Goal: Task Accomplishment & Management: Complete application form

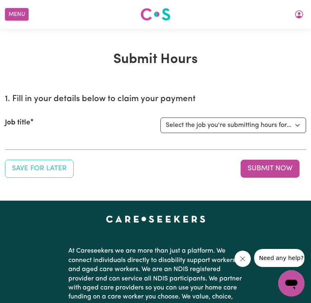
click at [307, 10] on button "My Account" at bounding box center [298, 14] width 17 height 14
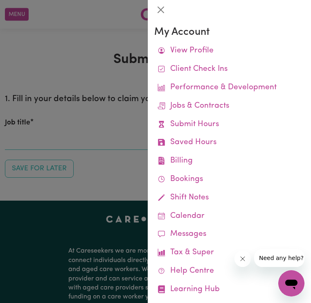
click at [0, 0] on link "Remittances" at bounding box center [0, 0] width 0 height 0
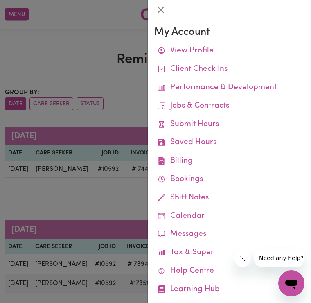
click at [125, 204] on div at bounding box center [155, 151] width 311 height 303
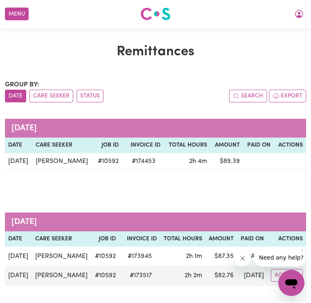
scroll to position [8, 0]
click at [307, 18] on button "My Account" at bounding box center [298, 14] width 17 height 14
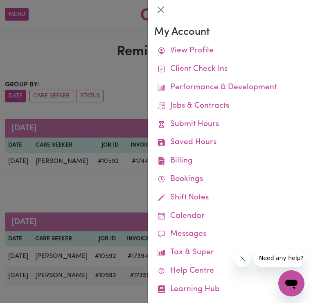
click at [211, 124] on link "Submit Hours" at bounding box center [229, 124] width 150 height 18
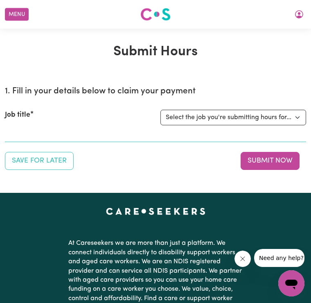
click at [305, 18] on button "My Account" at bounding box center [298, 14] width 17 height 14
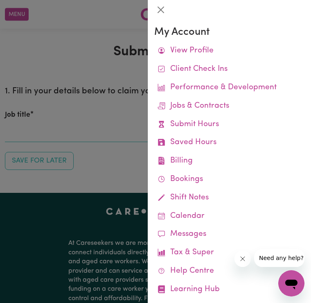
click at [0, 0] on link "Job Reports" at bounding box center [0, 0] width 0 height 0
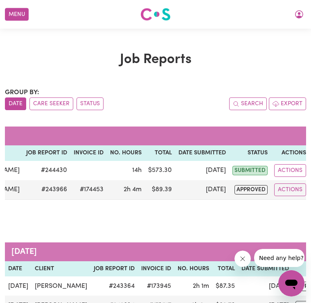
scroll to position [0, 67]
click at [292, 170] on button "Actions" at bounding box center [291, 170] width 32 height 13
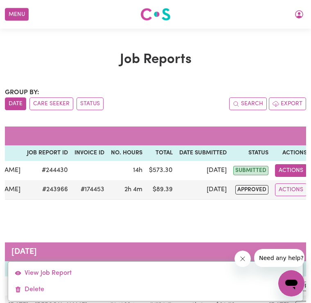
click at [37, 289] on link "Delete" at bounding box center [155, 289] width 294 height 16
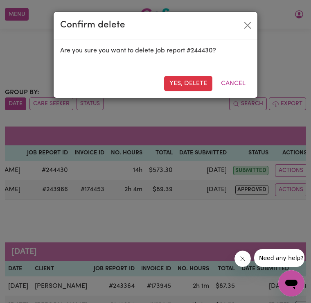
click at [194, 83] on button "Yes, delete" at bounding box center [188, 84] width 48 height 16
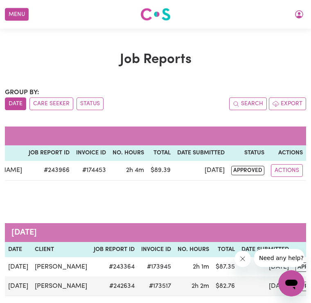
scroll to position [0, 61]
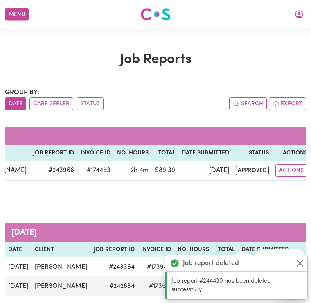
click at [18, 18] on button "Menu" at bounding box center [17, 14] width 24 height 13
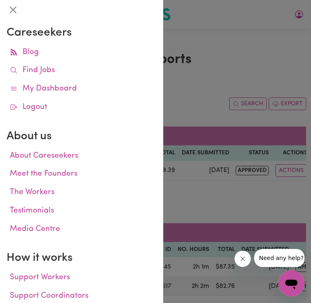
scroll to position [0, 0]
click at [212, 84] on div at bounding box center [155, 151] width 311 height 303
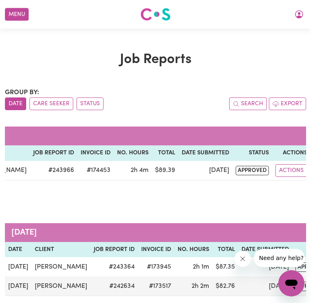
click at [305, 15] on button "My Account" at bounding box center [298, 14] width 17 height 14
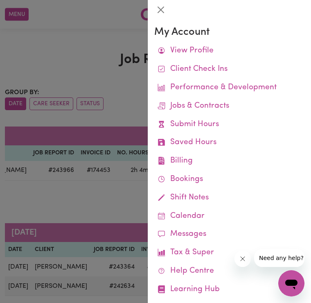
click at [213, 122] on link "Submit Hours" at bounding box center [229, 124] width 150 height 18
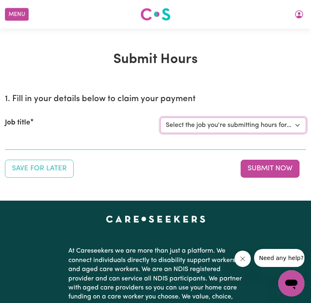
click at [300, 126] on select "Select the job you're submitting hours for... [[PERSON_NAME]] Care Worker Requi…" at bounding box center [233, 125] width 146 height 16
select select "10813"
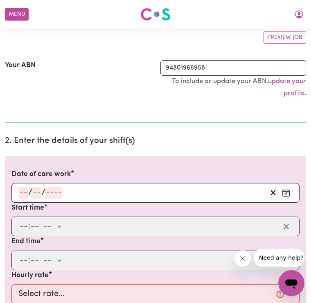
scroll to position [125, 0]
click at [292, 191] on button "Enter the date of care work" at bounding box center [285, 192] width 13 height 12
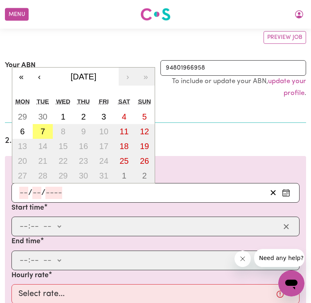
click at [44, 132] on abbr "7" at bounding box center [42, 131] width 4 height 9
type input "[DATE]"
type input "7"
type input "10"
type input "2025"
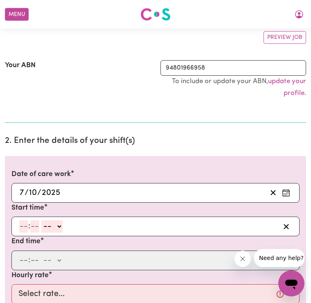
click at [38, 226] on input "number" at bounding box center [34, 226] width 9 height 12
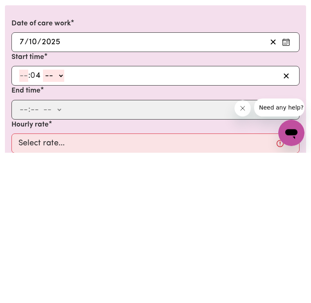
type input "4"
click at [53, 220] on select "-- am pm" at bounding box center [53, 226] width 21 height 12
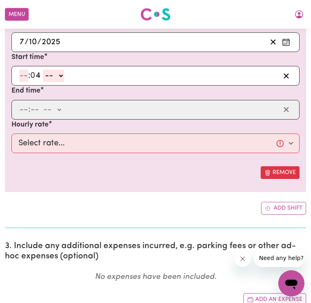
select select "pm"
click at [20, 74] on input "number" at bounding box center [23, 76] width 9 height 12
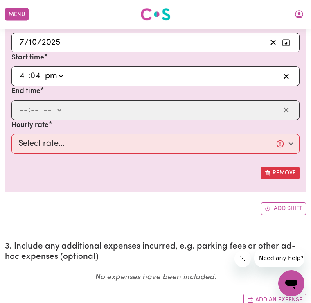
type input "4"
type input "16:04"
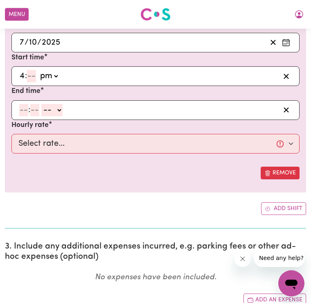
type input "0"
type input "16:00"
type input "00"
click at [35, 108] on input "number" at bounding box center [34, 110] width 9 height 12
click at [24, 110] on input "number" at bounding box center [23, 110] width 9 height 12
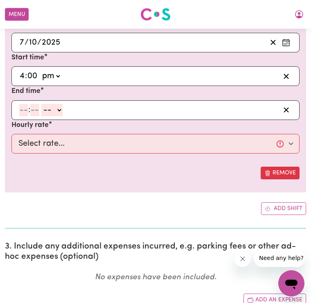
type input "6"
type input "00"
click at [61, 108] on select "-- am pm" at bounding box center [50, 110] width 21 height 12
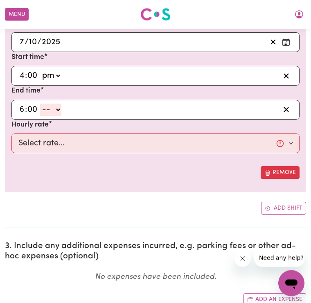
select select "pm"
type input "18:00"
type input "0"
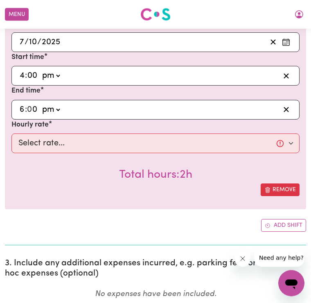
scroll to position [275, 0]
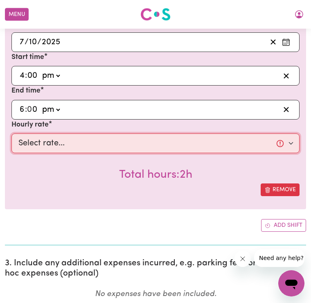
click at [294, 142] on select "Select rate... $45.00 (Weekday) $100.00 (Public Holiday)" at bounding box center [155, 143] width 288 height 20
select select "45-Weekday"
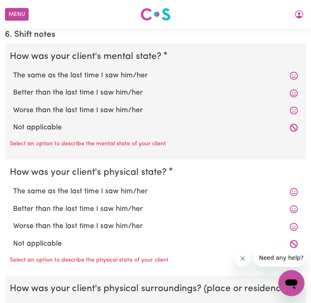
scroll to position [755, 0]
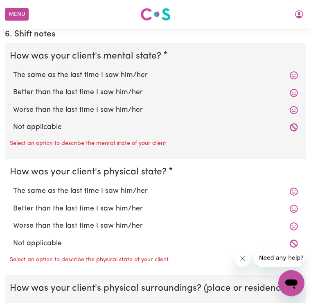
click at [297, 74] on icon at bounding box center [293, 76] width 8 height 8
click at [146, 70] on label "The same as the last time I saw him/her" at bounding box center [155, 75] width 285 height 11
click at [13, 70] on input "The same as the last time I saw him/her" at bounding box center [13, 70] width 0 height 0
radio input "true"
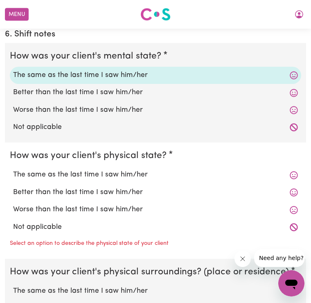
click at [138, 170] on label "The same as the last time I saw him/her" at bounding box center [155, 174] width 285 height 11
click at [13, 169] on input "The same as the last time I saw him/her" at bounding box center [13, 169] width 0 height 0
radio input "true"
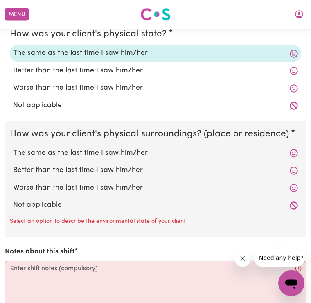
scroll to position [877, 0]
click at [107, 148] on label "The same as the last time I saw him/her" at bounding box center [155, 153] width 285 height 11
click at [13, 147] on input "The same as the last time I saw him/her" at bounding box center [13, 147] width 0 height 0
radio input "true"
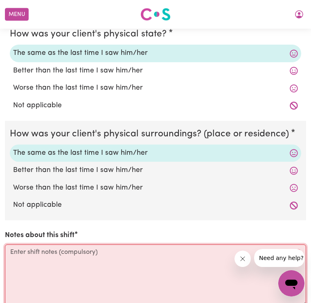
click at [37, 265] on textarea "Notes about this shift" at bounding box center [155, 274] width 301 height 61
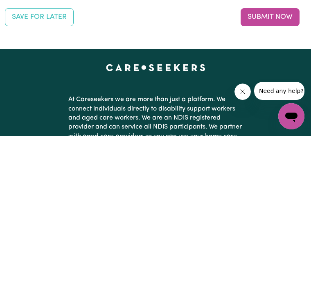
scroll to position [1064, 0]
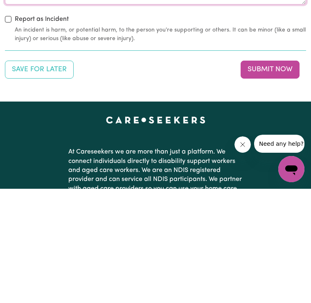
type textarea "Assisted client with showering, drying & dressing. Applied cream to clients fee…"
click at [267, 175] on button "Submit Now" at bounding box center [269, 184] width 59 height 18
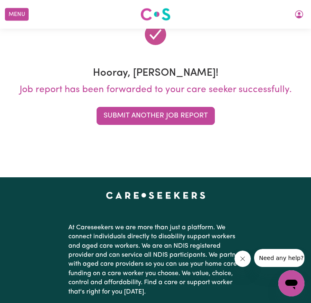
scroll to position [0, 0]
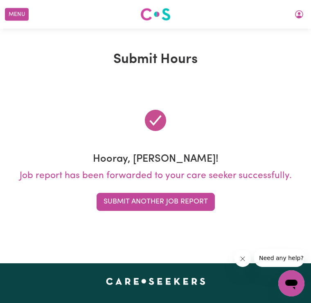
click at [305, 17] on button "My Account" at bounding box center [298, 14] width 17 height 14
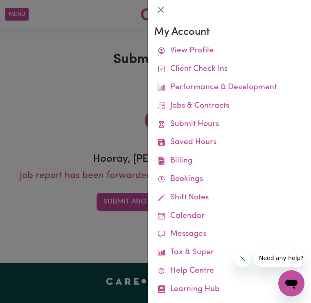
click at [207, 122] on link "Submit Hours" at bounding box center [229, 124] width 150 height 18
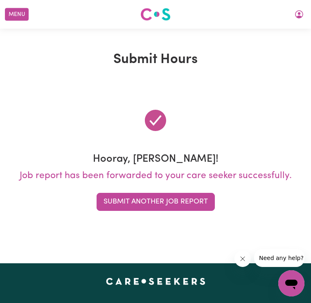
click at [305, 18] on button "My Account" at bounding box center [298, 14] width 17 height 14
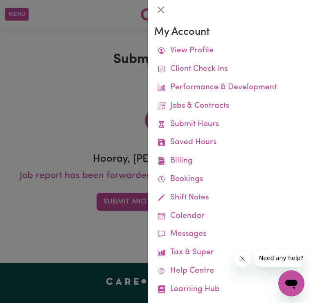
click at [0, 0] on link "Job Reports" at bounding box center [0, 0] width 0 height 0
